Goal: Task Accomplishment & Management: Use online tool/utility

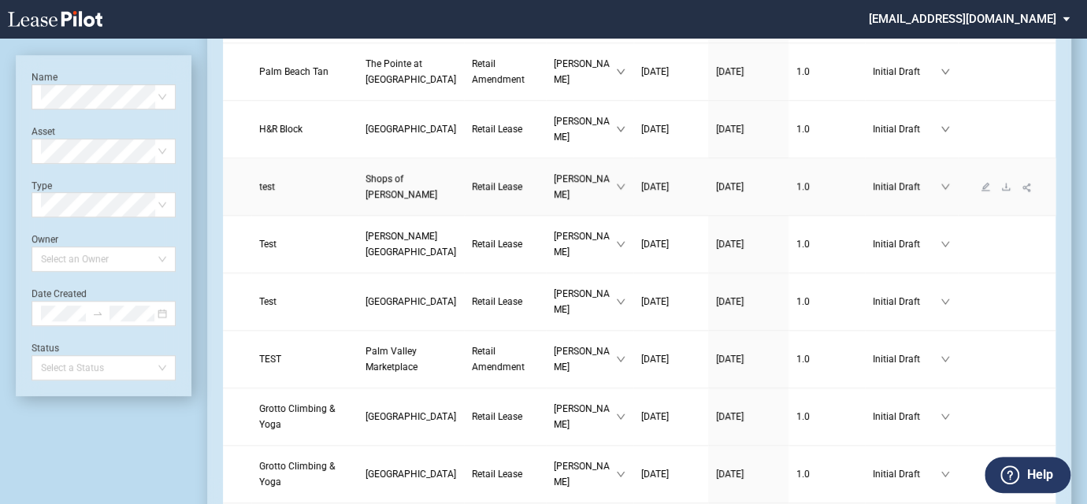
scroll to position [573, 0]
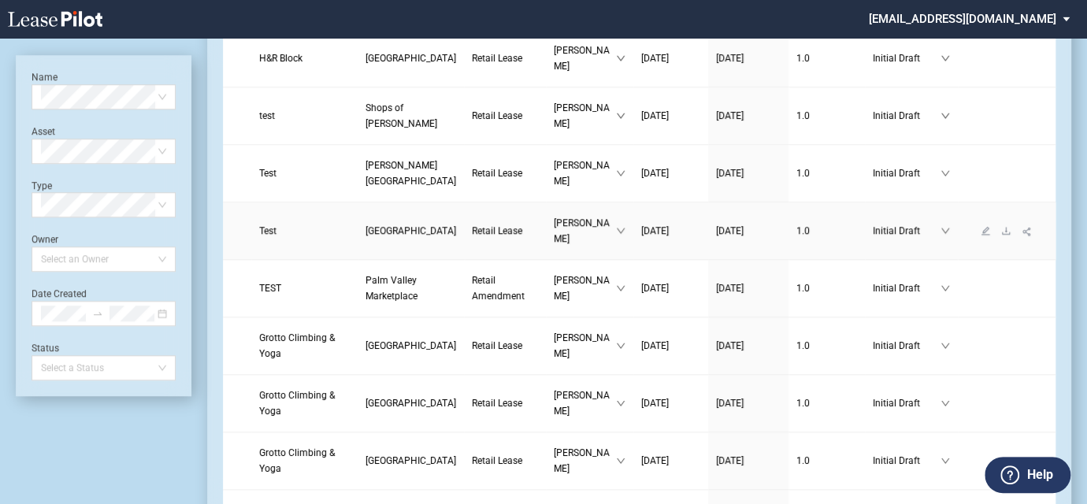
click at [366, 236] on span "[GEOGRAPHIC_DATA]" at bounding box center [411, 230] width 91 height 11
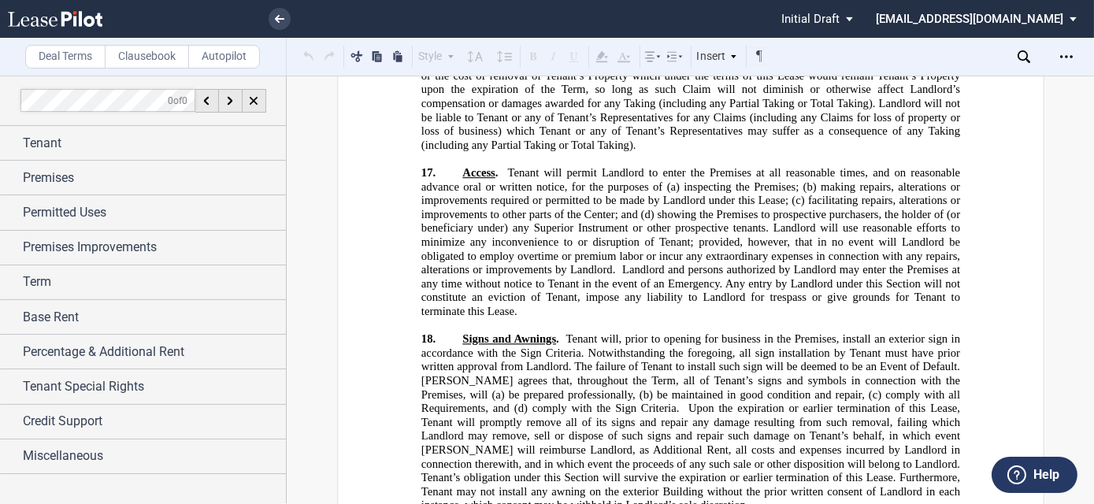
scroll to position [15273, 0]
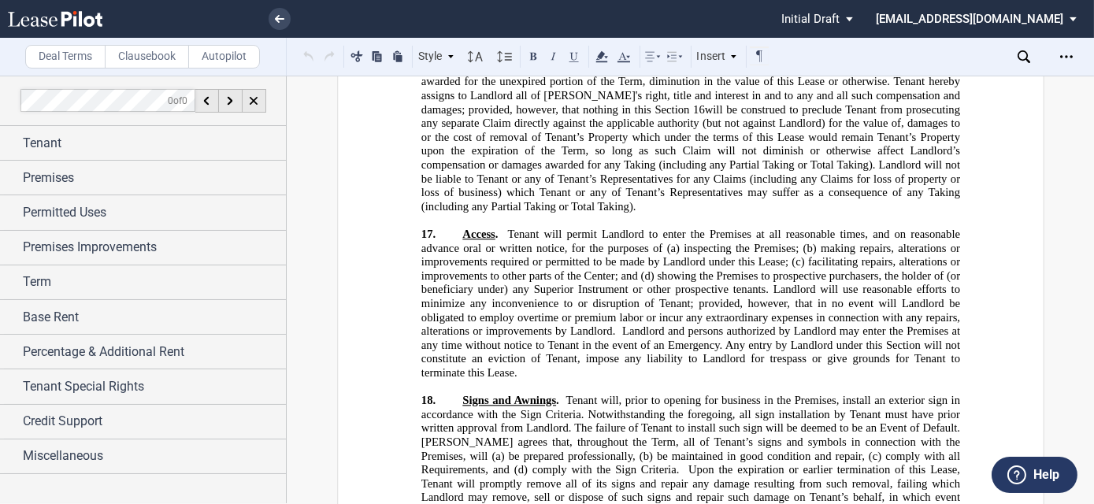
drag, startPoint x: 495, startPoint y: 182, endPoint x: 493, endPoint y: 409, distance: 226.9
click at [220, 58] on label "Autopilot" at bounding box center [224, 57] width 72 height 24
